Goal: Use online tool/utility: Utilize a website feature to perform a specific function

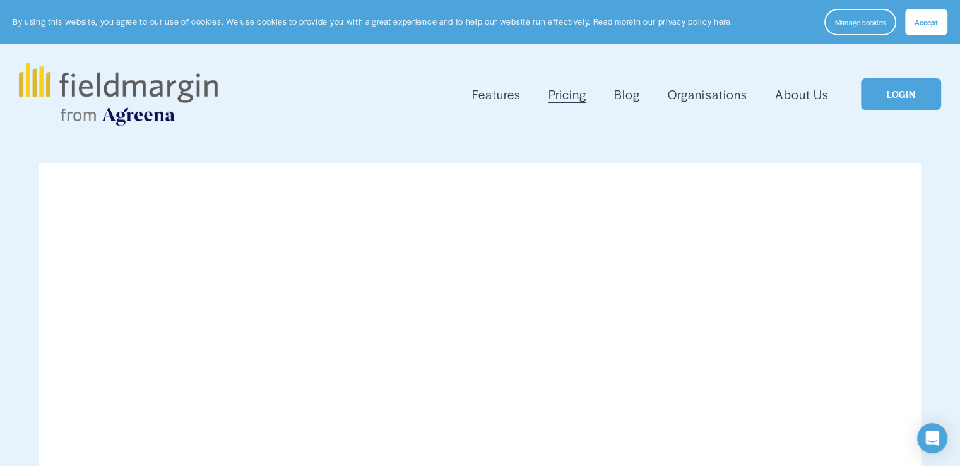
click at [896, 98] on link "LOGIN" at bounding box center [901, 94] width 80 height 32
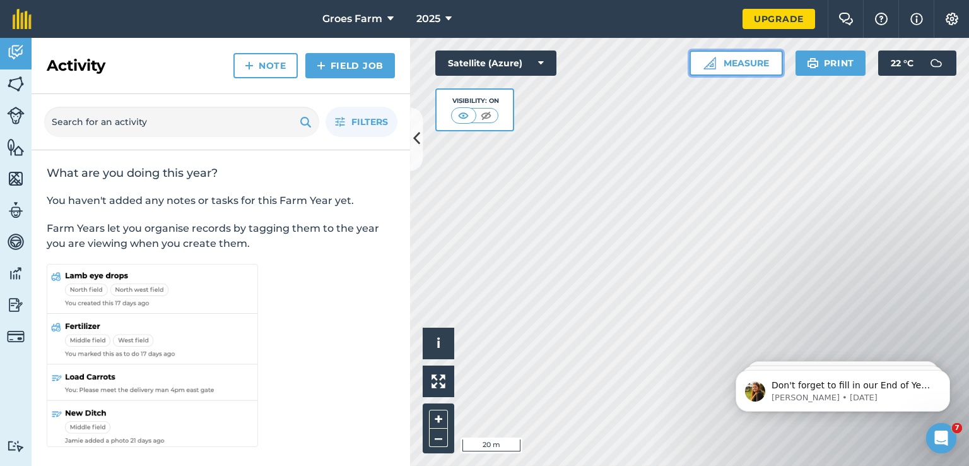
click at [720, 68] on button "Measure" at bounding box center [736, 62] width 93 height 25
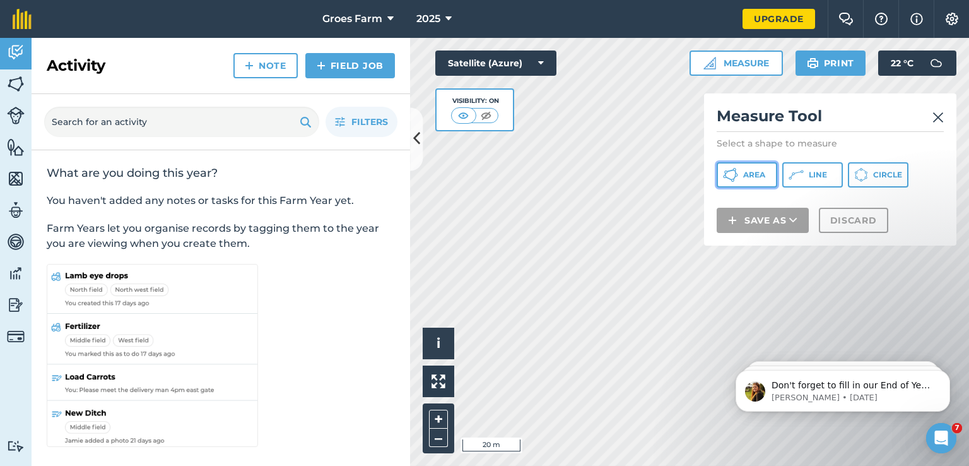
click at [756, 172] on span "Area" at bounding box center [754, 175] width 22 height 10
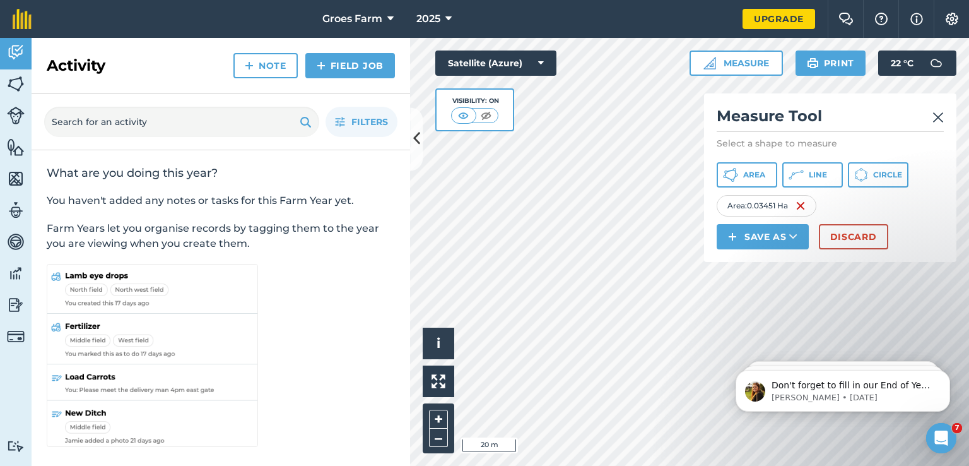
click at [699, 465] on html "Groes Farm 2025 Upgrade Farm Chat Help Info Settings Map printing is not availa…" at bounding box center [484, 233] width 969 height 466
click at [525, 114] on div "Click to start drawing i © 2025 TomTom, Microsoft 50 m + – Satellite (Azure) Vi…" at bounding box center [689, 252] width 559 height 428
click at [532, 62] on button "Satellite (Azure)" at bounding box center [495, 62] width 121 height 25
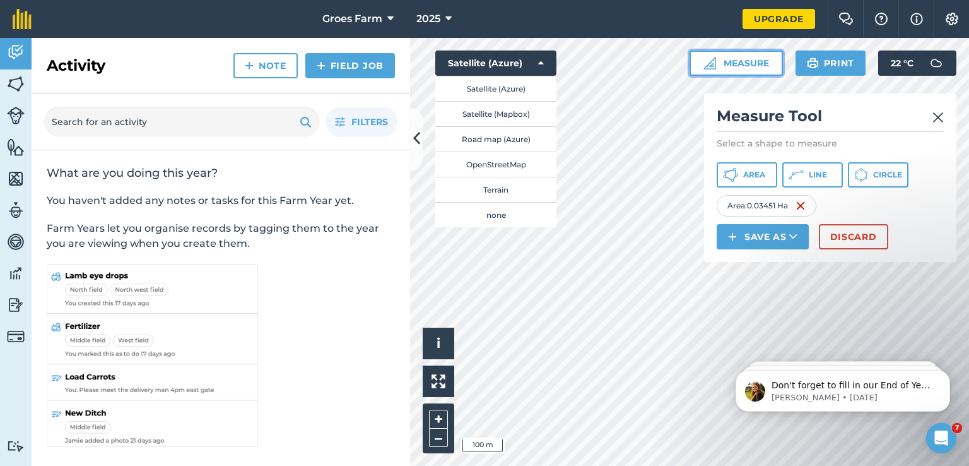
click at [697, 64] on button "Measure" at bounding box center [736, 62] width 93 height 25
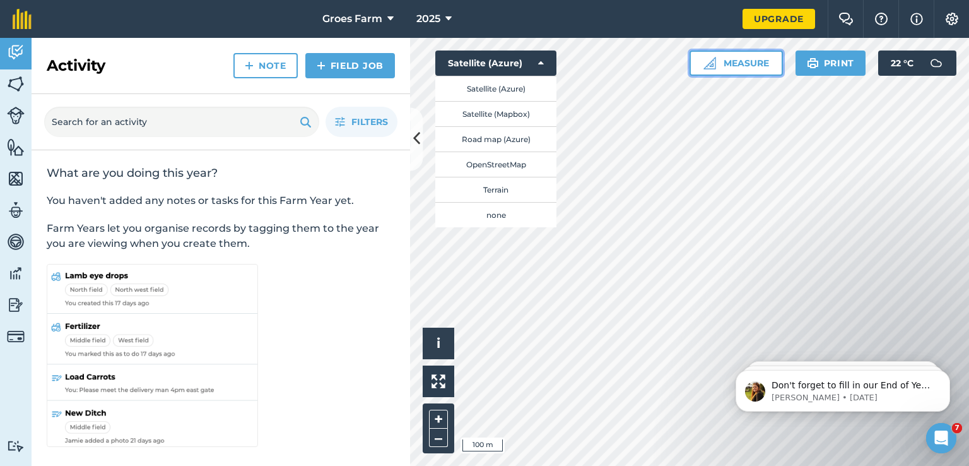
click at [700, 64] on button "Measure" at bounding box center [736, 62] width 93 height 25
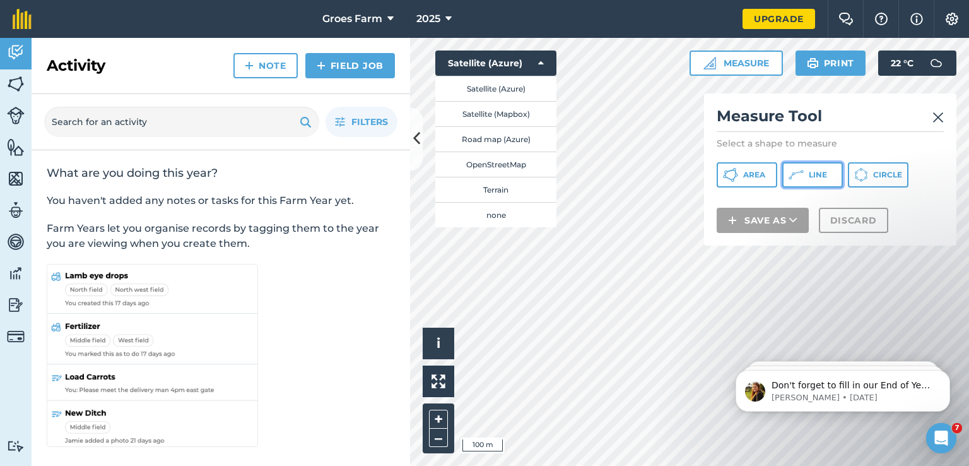
click at [738, 175] on icon at bounding box center [730, 174] width 15 height 15
click at [500, 194] on button "Terrain" at bounding box center [495, 189] width 121 height 25
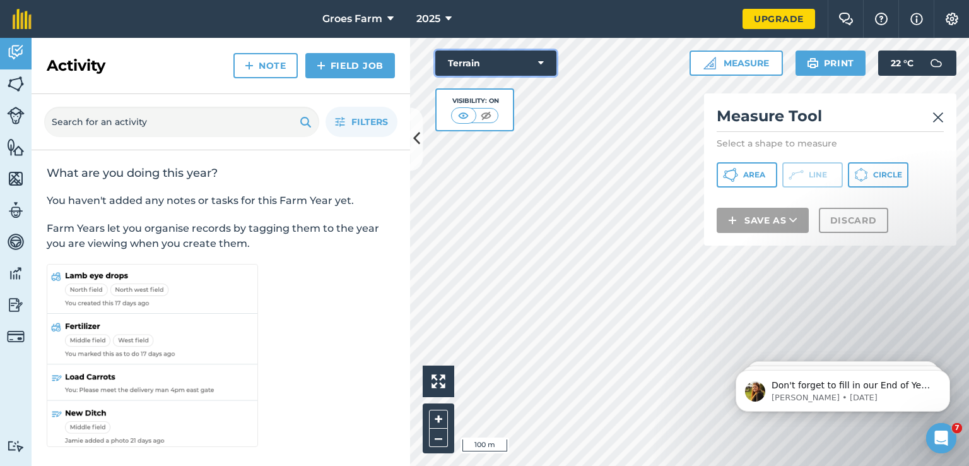
click at [535, 64] on button "Terrain" at bounding box center [495, 62] width 121 height 25
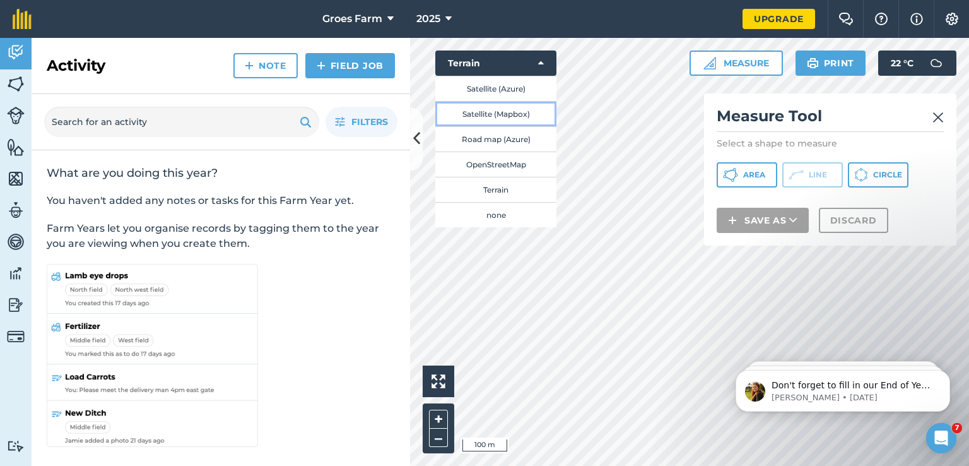
click at [520, 105] on button "Satellite (Mapbox)" at bounding box center [495, 113] width 121 height 25
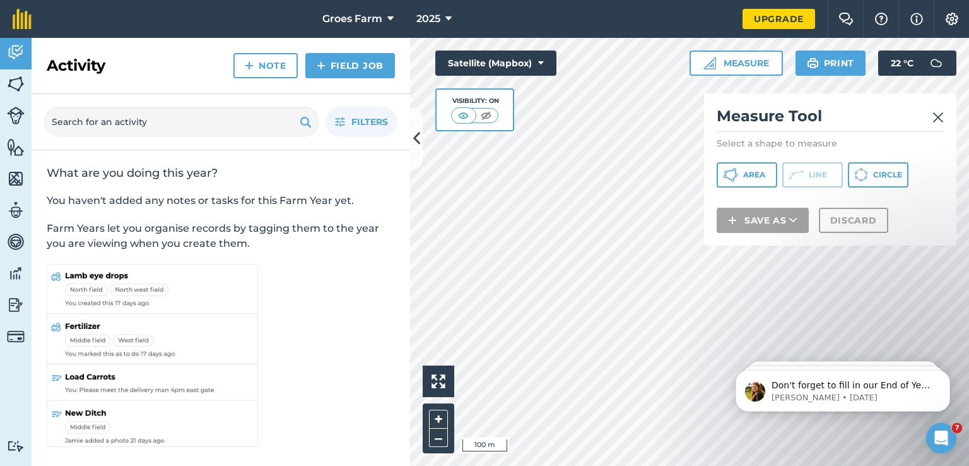
click at [504, 74] on div "Click to start drawing i 100 m + – Satellite (Mapbox) Visibility: On Measure Me…" at bounding box center [689, 252] width 559 height 428
click at [384, 370] on div "Activity Fields Livestock Features Maps Team Vehicles Data Reporting Billing Tu…" at bounding box center [484, 252] width 969 height 428
click at [535, 101] on div "Click to start drawing i 100 m + – Satellite (Mapbox) Visibility: On Measure Me…" at bounding box center [689, 252] width 559 height 428
click at [13, 84] on img at bounding box center [16, 83] width 18 height 19
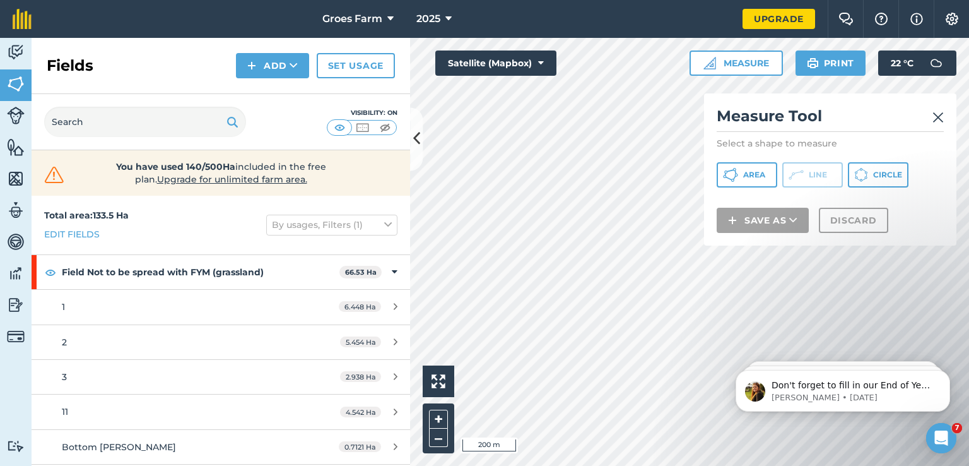
click at [934, 112] on img at bounding box center [938, 117] width 11 height 15
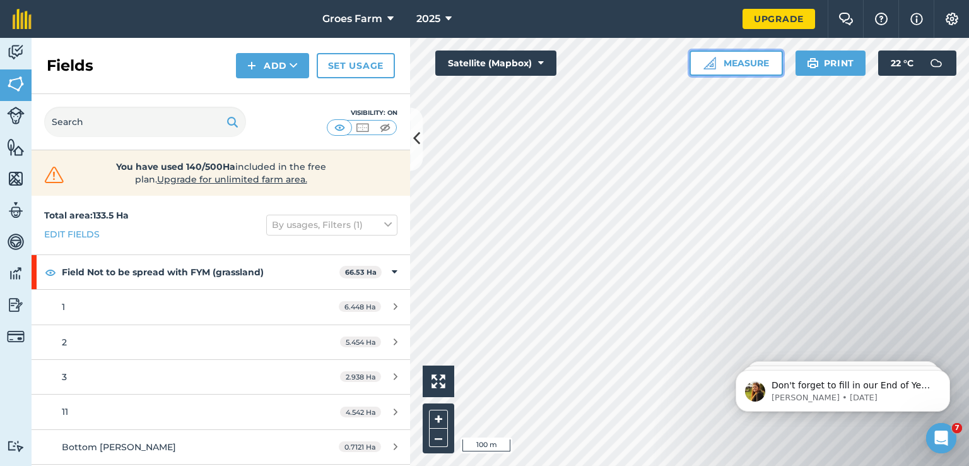
click at [737, 60] on button "Measure" at bounding box center [736, 62] width 93 height 25
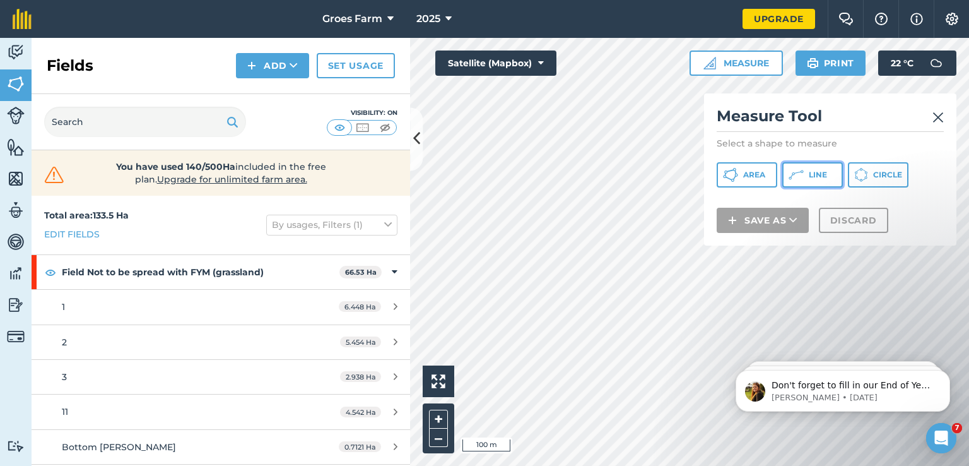
click at [738, 168] on icon at bounding box center [730, 174] width 15 height 15
click at [417, 156] on button at bounding box center [416, 138] width 13 height 63
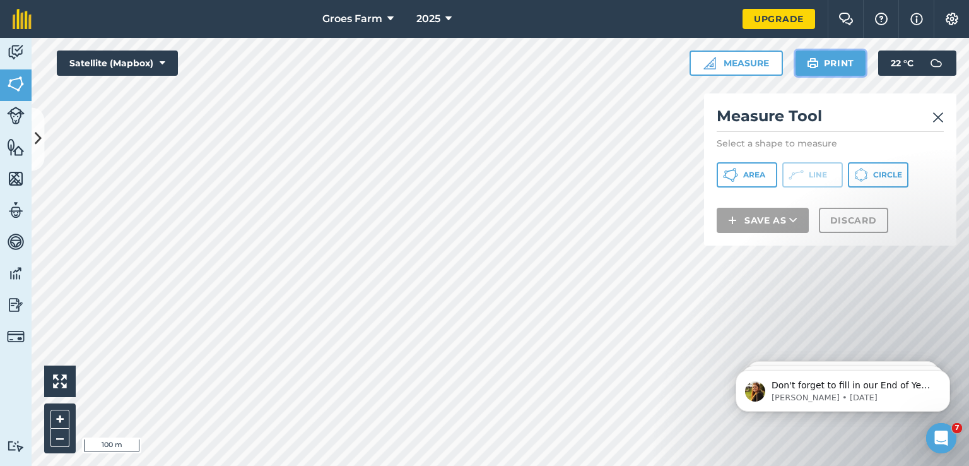
click at [857, 60] on button "Print" at bounding box center [831, 62] width 71 height 25
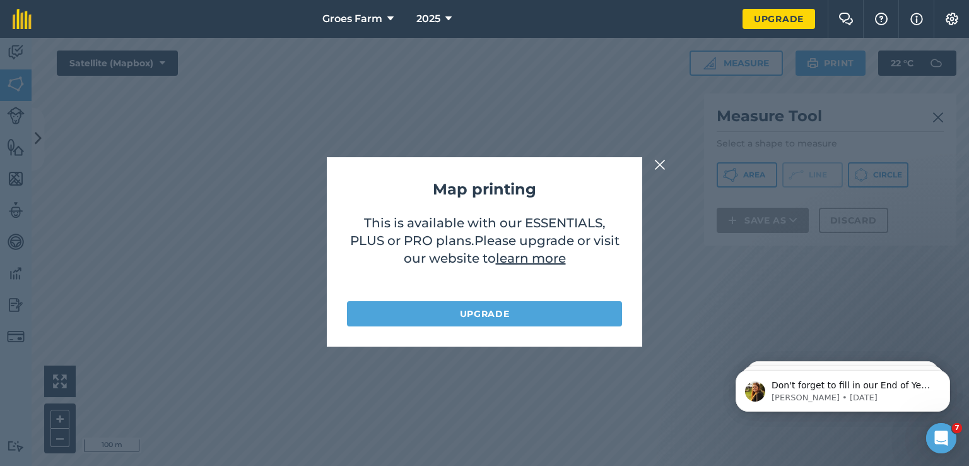
click at [660, 167] on img at bounding box center [659, 164] width 11 height 15
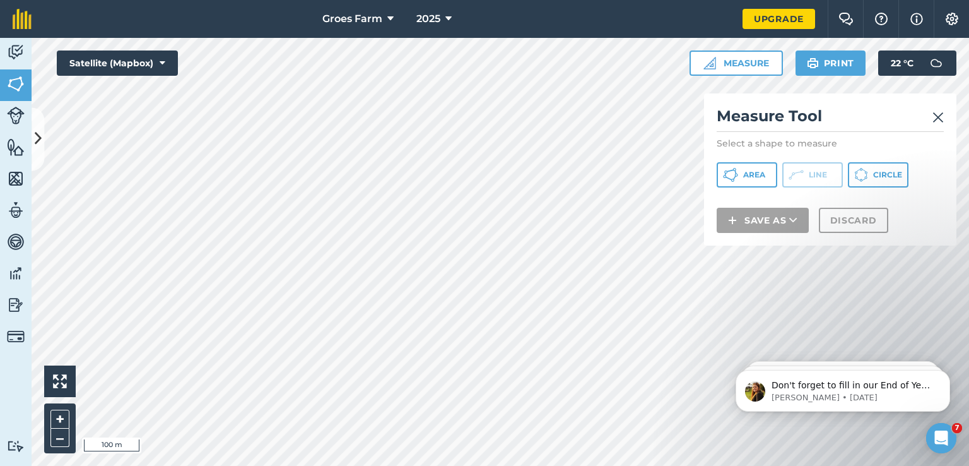
click at [943, 115] on img at bounding box center [938, 117] width 11 height 15
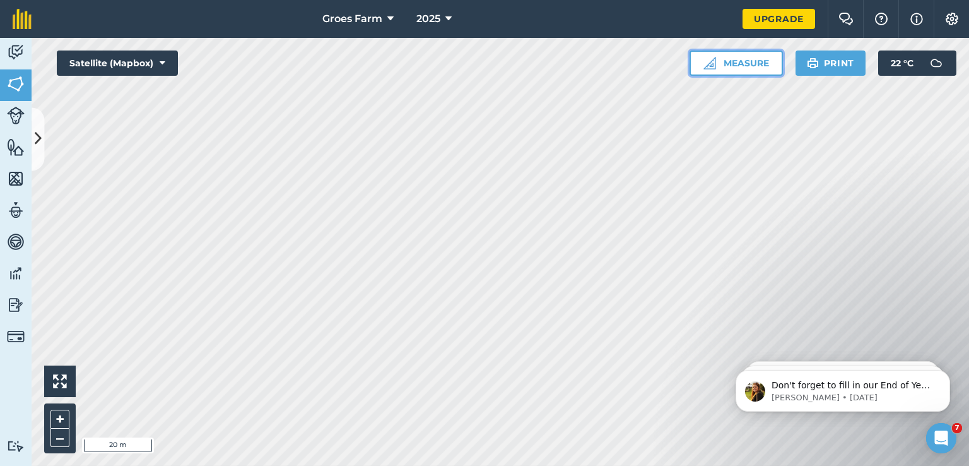
click at [759, 70] on button "Measure" at bounding box center [736, 62] width 93 height 25
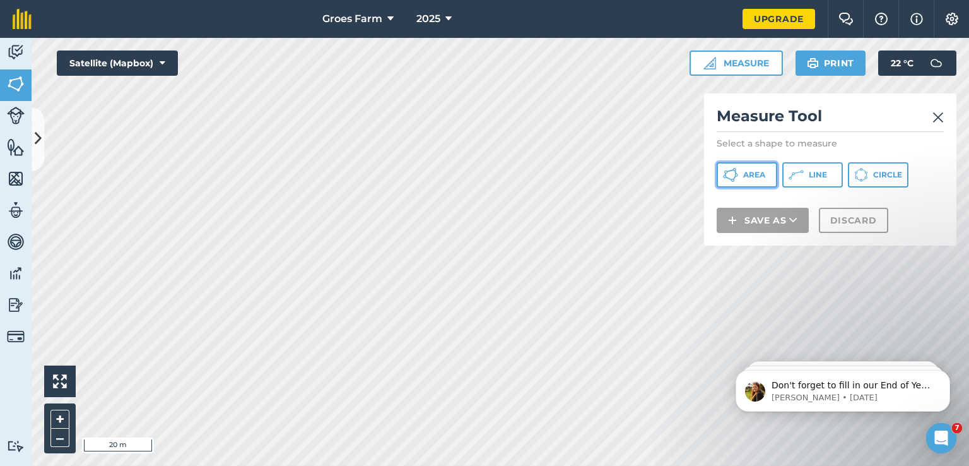
click at [766, 173] on button "Area" at bounding box center [747, 174] width 61 height 25
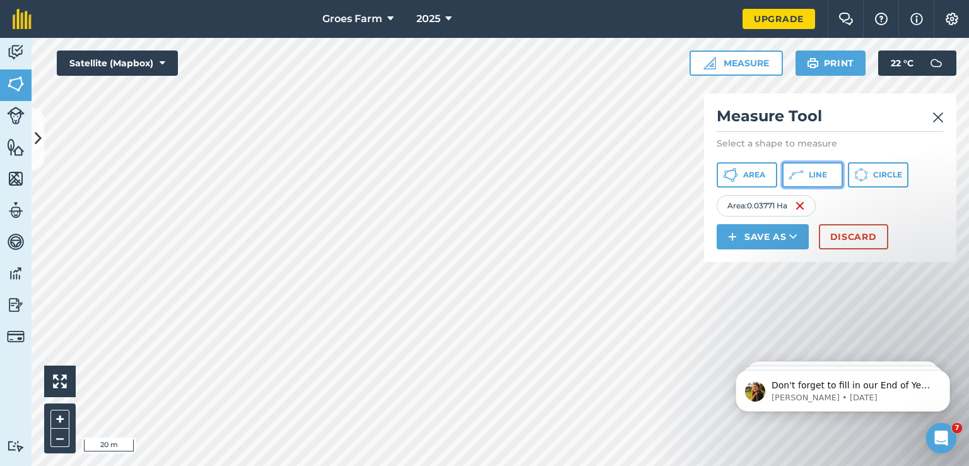
click at [813, 179] on span "Line" at bounding box center [818, 175] width 18 height 10
click at [760, 230] on button "Save as" at bounding box center [763, 236] width 92 height 25
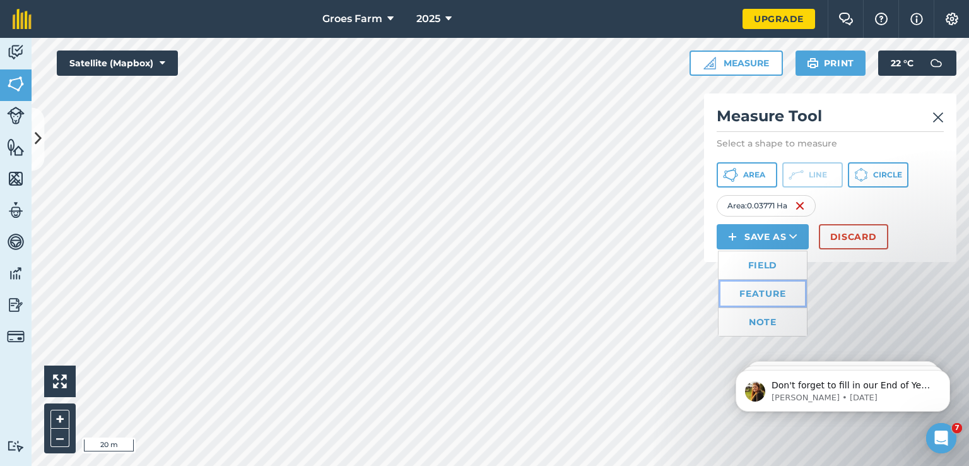
click at [768, 292] on link "Feature" at bounding box center [763, 294] width 88 height 28
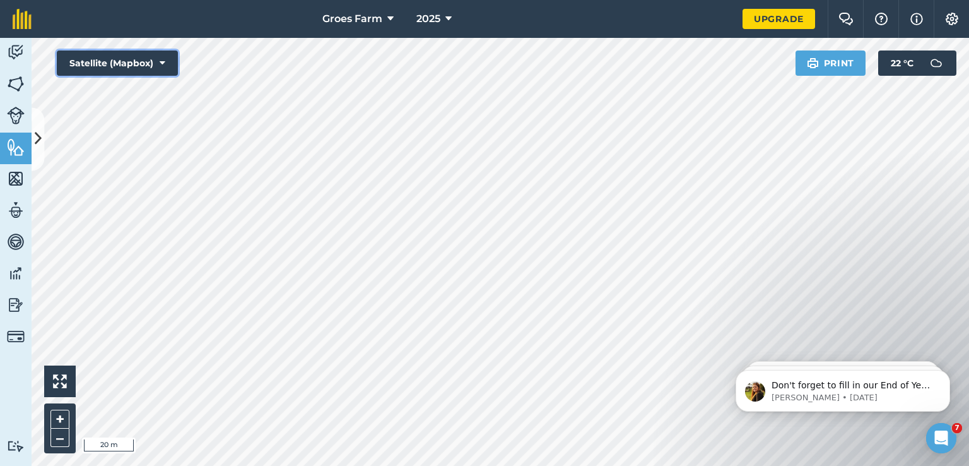
click at [157, 68] on button "Satellite (Mapbox)" at bounding box center [117, 62] width 121 height 25
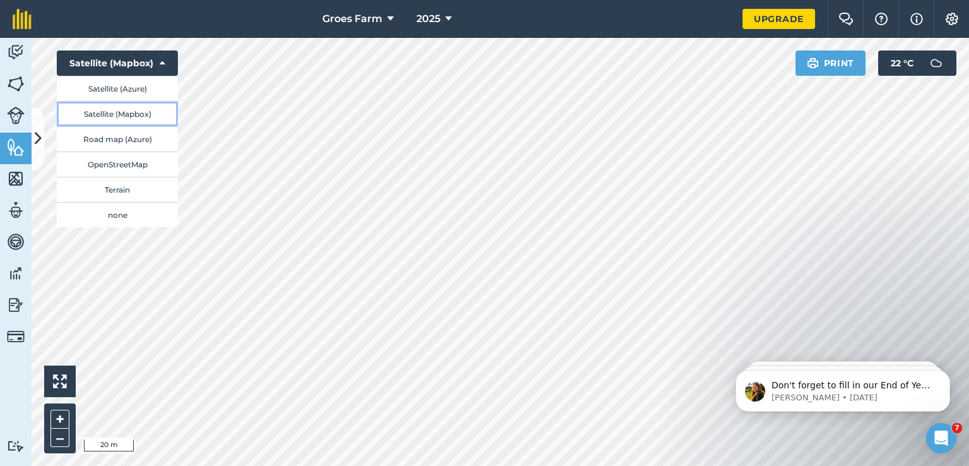
click at [144, 112] on button "Satellite (Mapbox)" at bounding box center [117, 113] width 121 height 25
